Goal: Information Seeking & Learning: Understand process/instructions

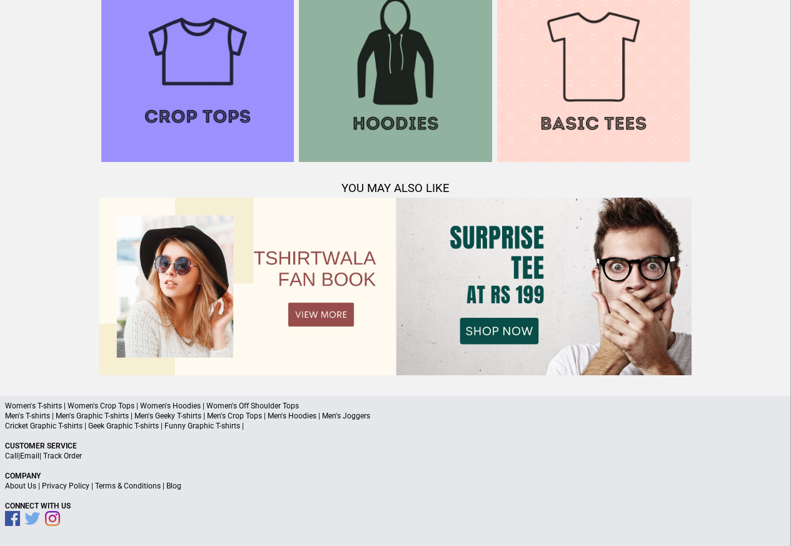
scroll to position [1207, 0]
click at [123, 488] on link "Terms & Conditions" at bounding box center [128, 486] width 66 height 9
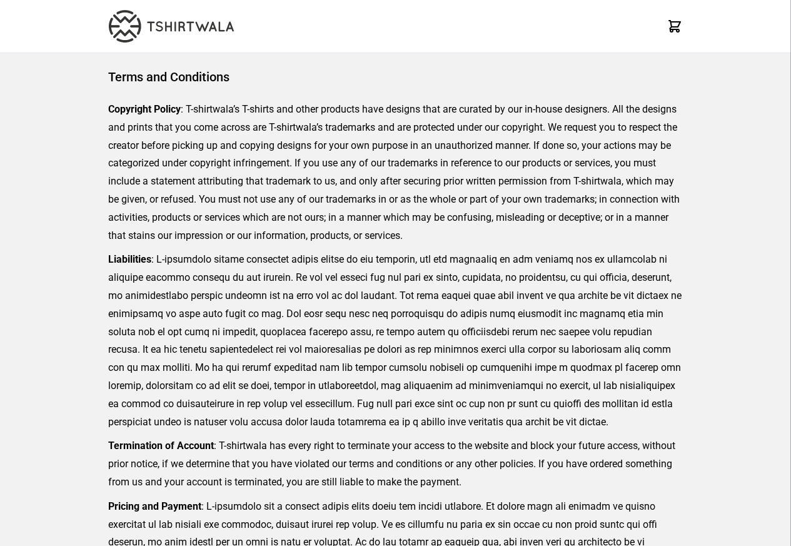
click at [68, 488] on div "Terms and Conditions Copyright Policy : T-shirtwala’s T-shirts and other produc…" at bounding box center [395, 368] width 791 height 631
